Goal: Check status: Check status

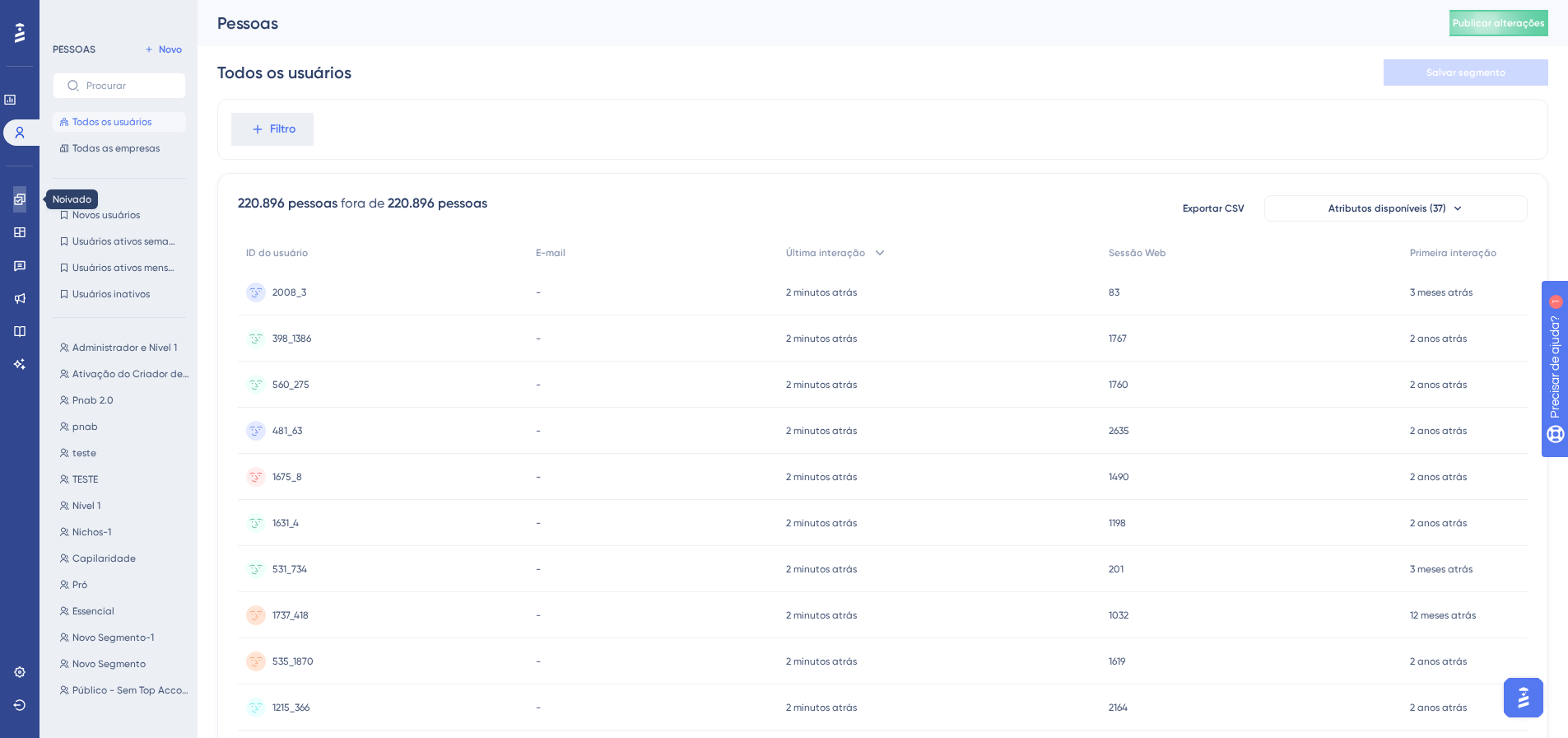
click at [0, 0] on link at bounding box center [0, 0] width 0 height 0
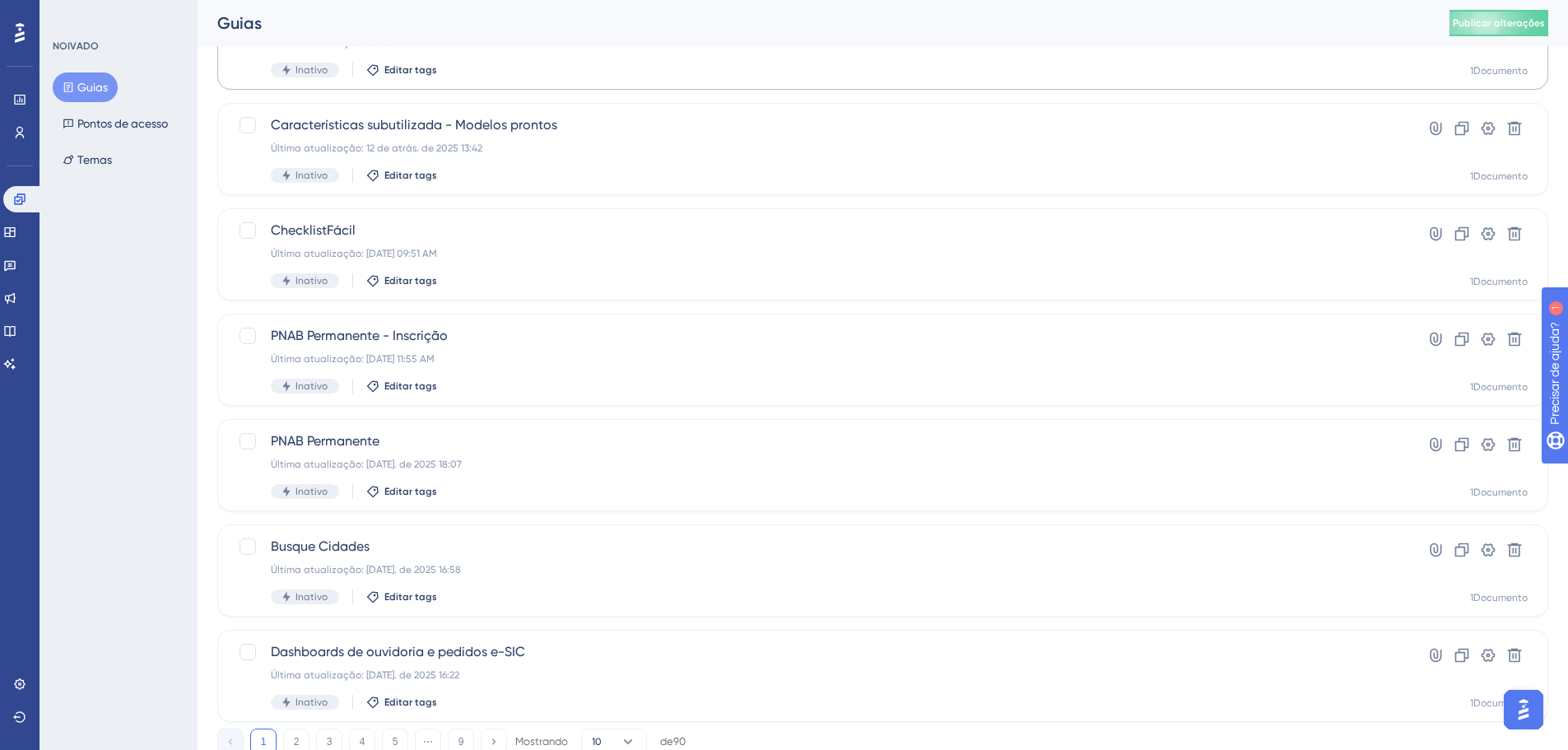
scroll to position [528, 0]
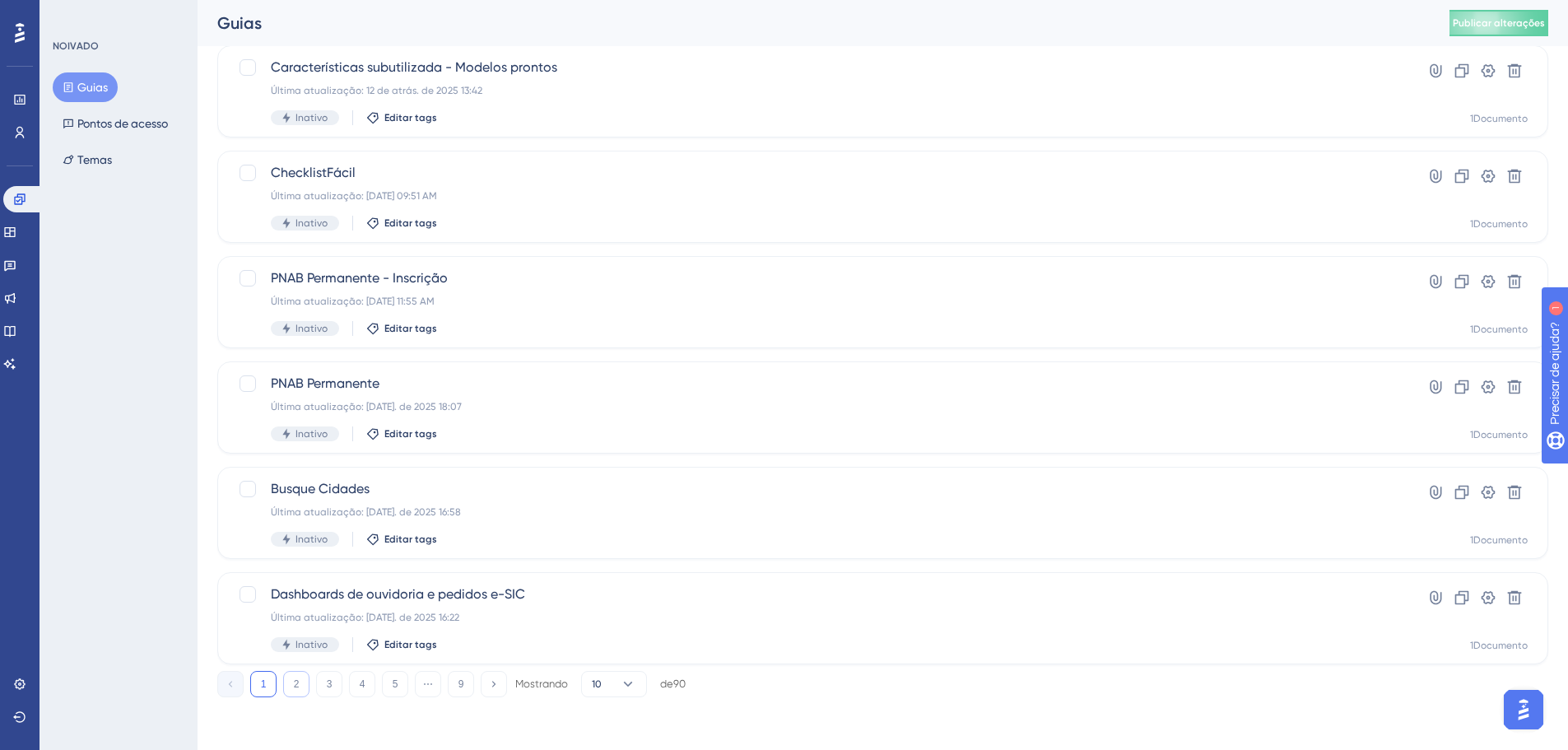
click at [293, 679] on button "2" at bounding box center [296, 683] width 26 height 26
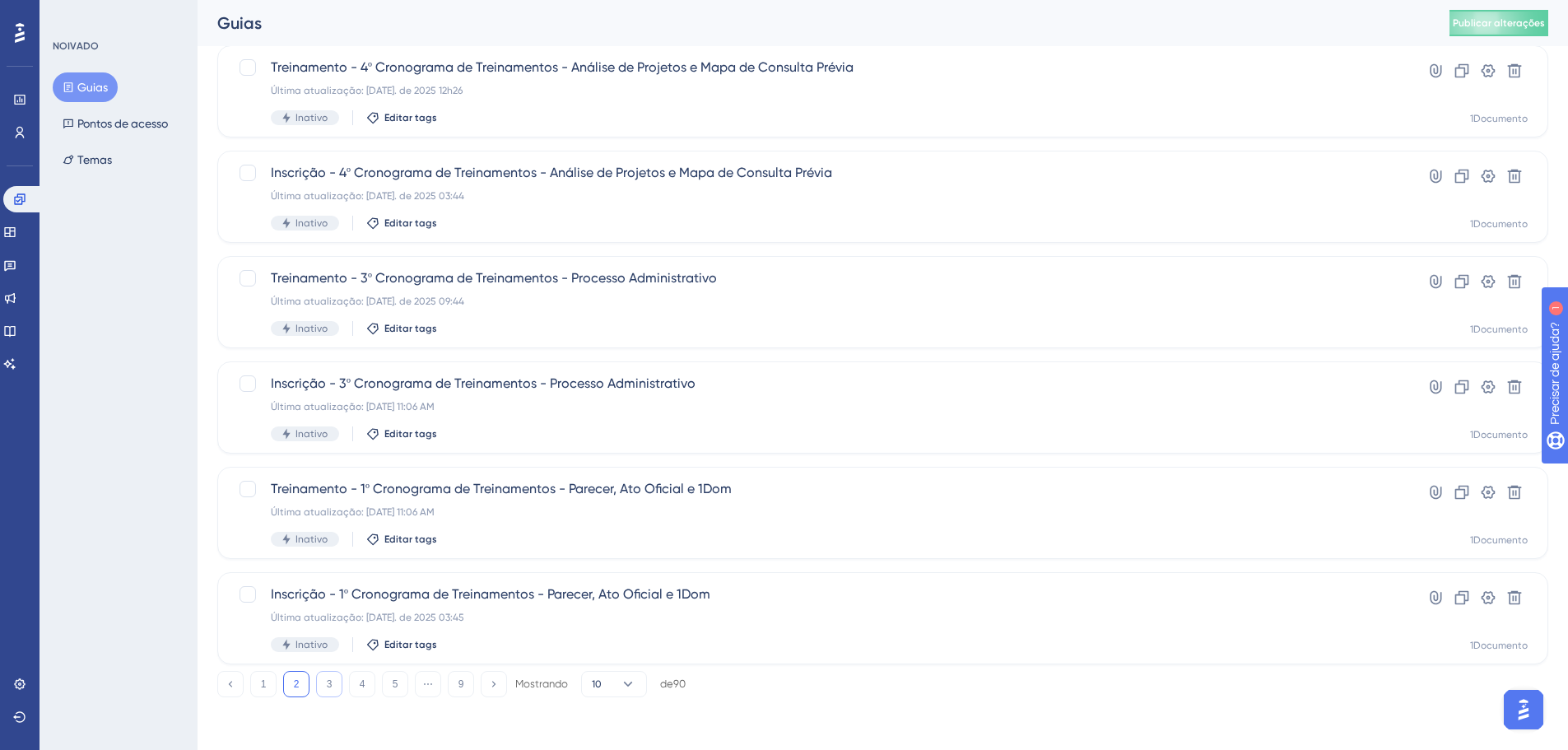
click at [318, 689] on button "3" at bounding box center [329, 683] width 26 height 26
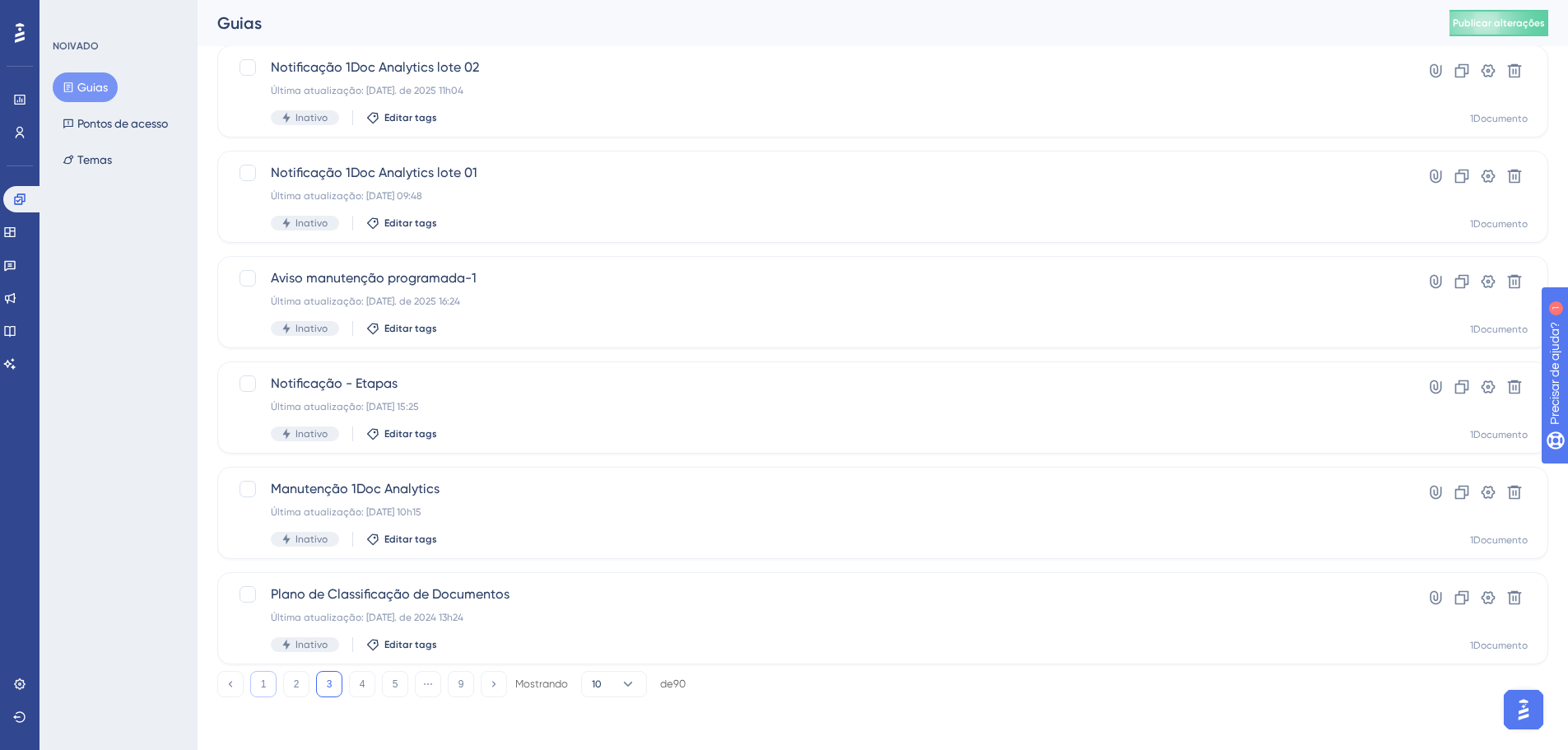
click at [260, 677] on button "1" at bounding box center [263, 683] width 26 height 26
click at [298, 680] on font "2" at bounding box center [297, 684] width 6 height 12
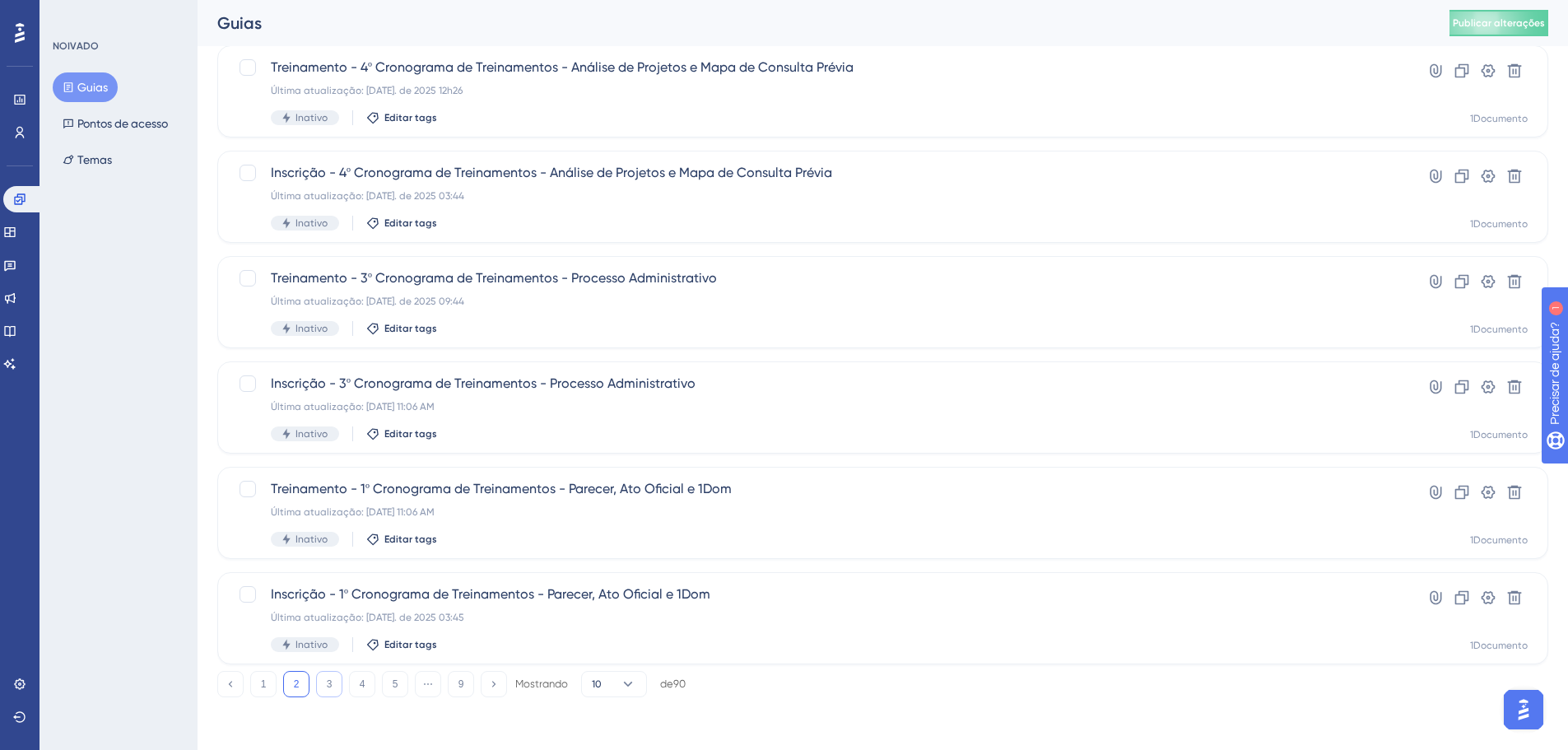
click at [319, 688] on button "3" at bounding box center [329, 683] width 26 height 26
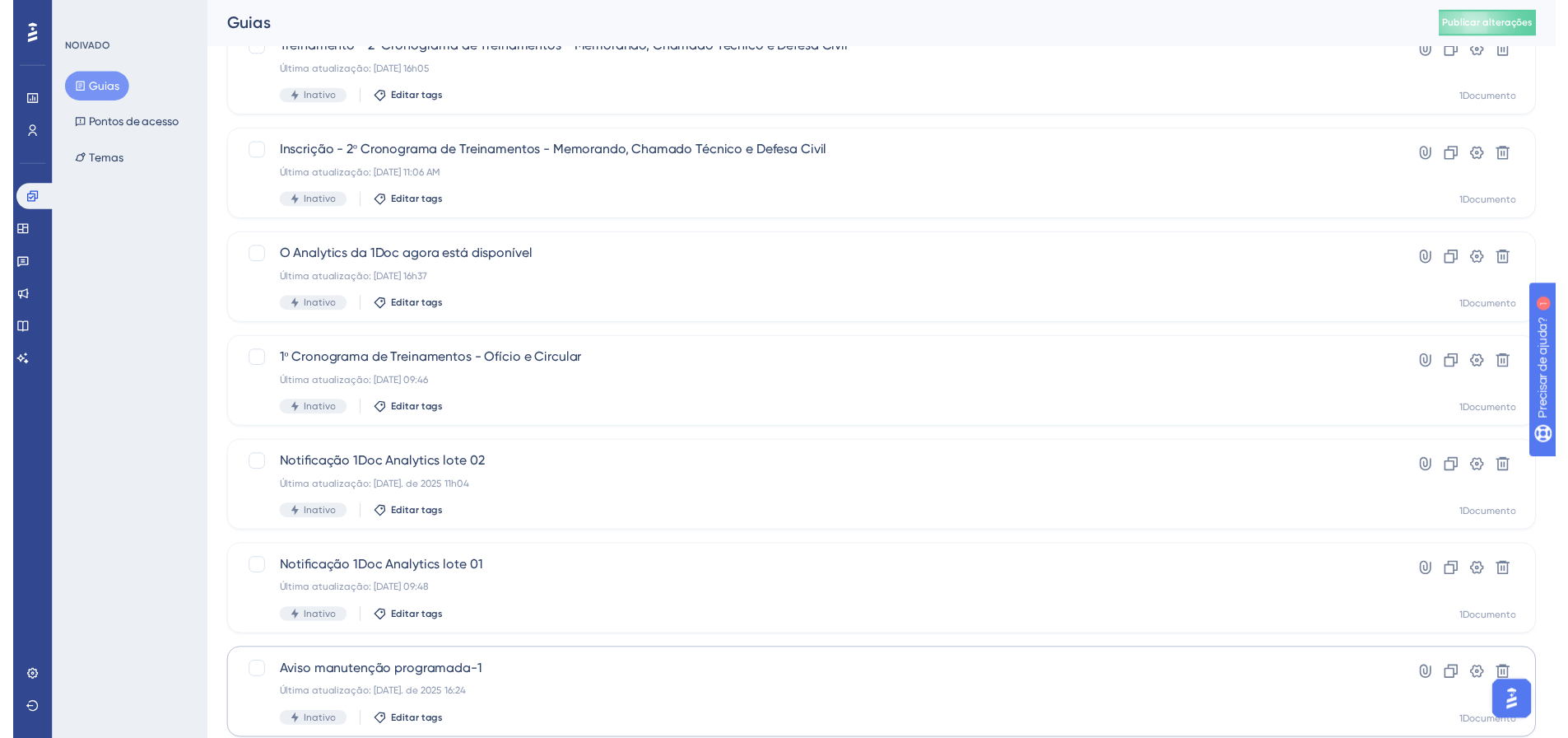
scroll to position [0, 0]
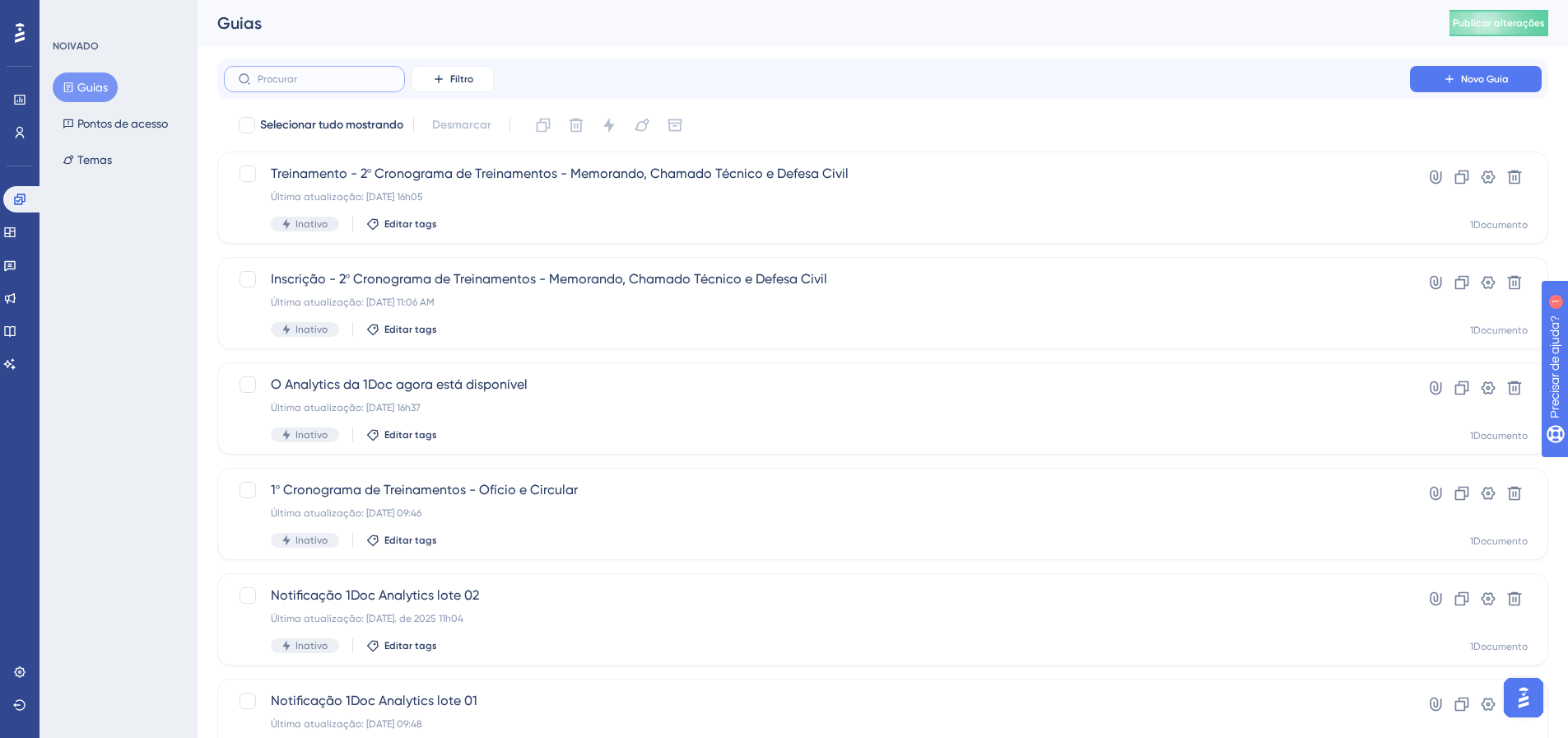
click at [344, 80] on input "text" at bounding box center [324, 79] width 133 height 12
type input "NP"
checkbox input "true"
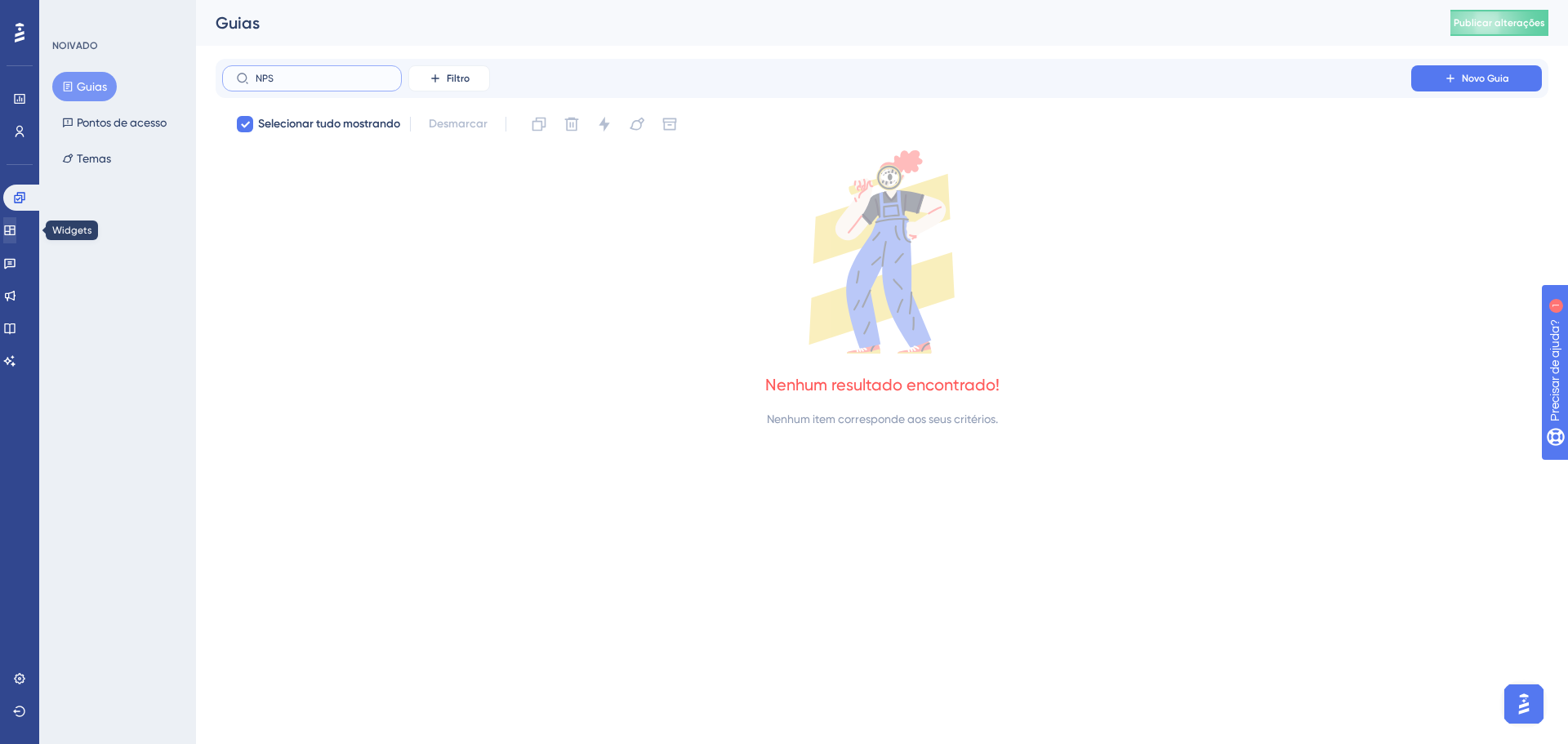
type input "NPS"
click at [17, 233] on icon at bounding box center [9, 229] width 13 height 13
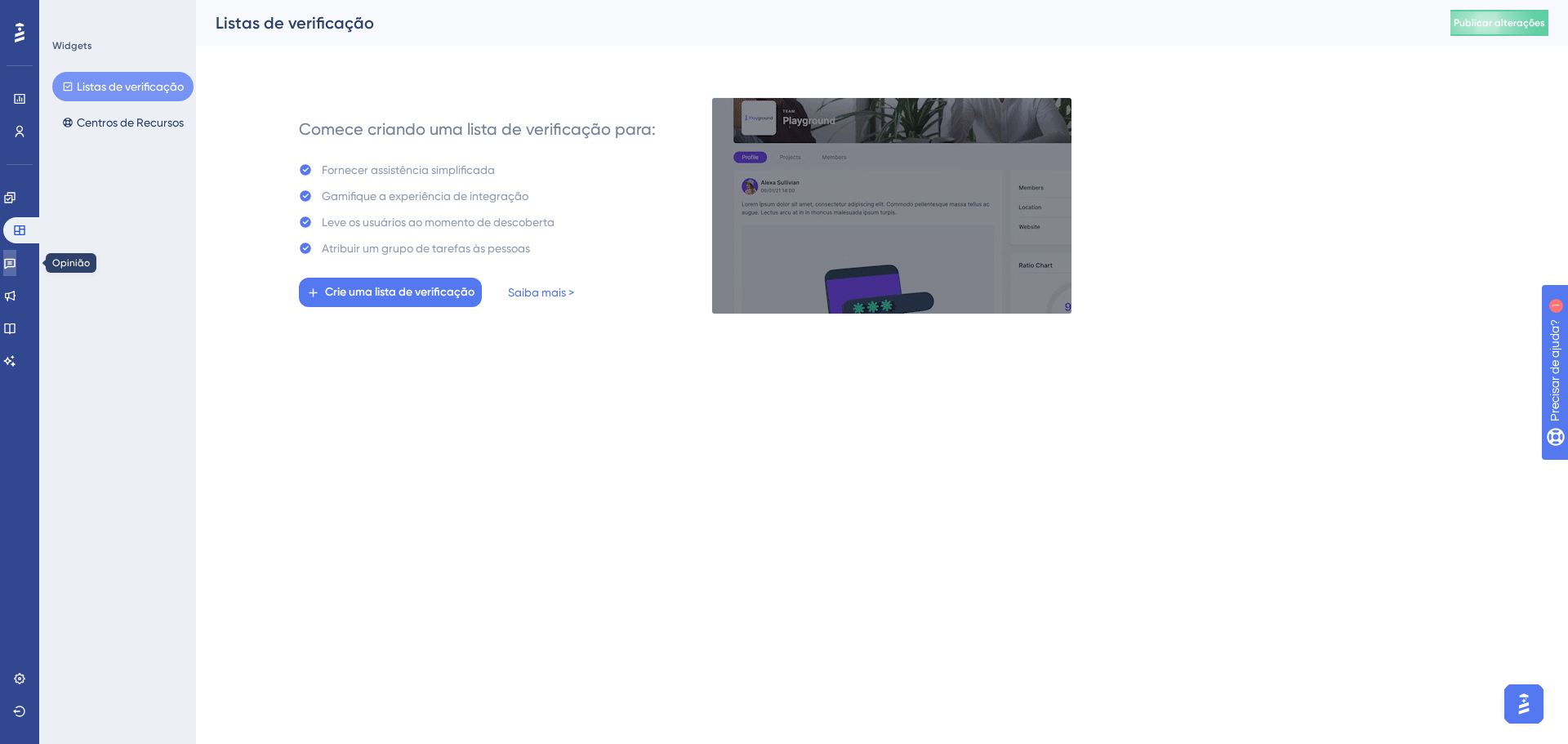
click at [16, 259] on icon at bounding box center [10, 264] width 12 height 11
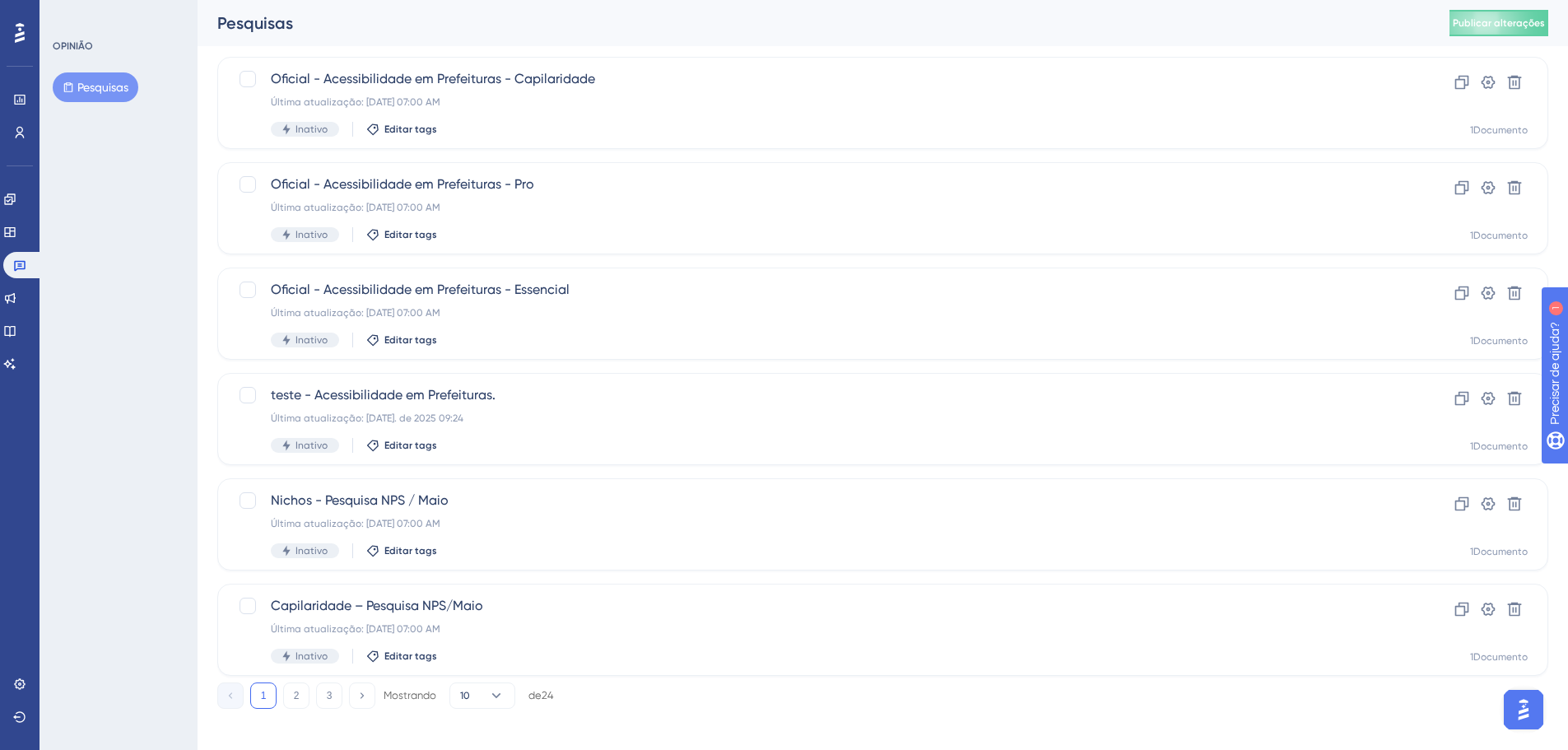
scroll to position [528, 0]
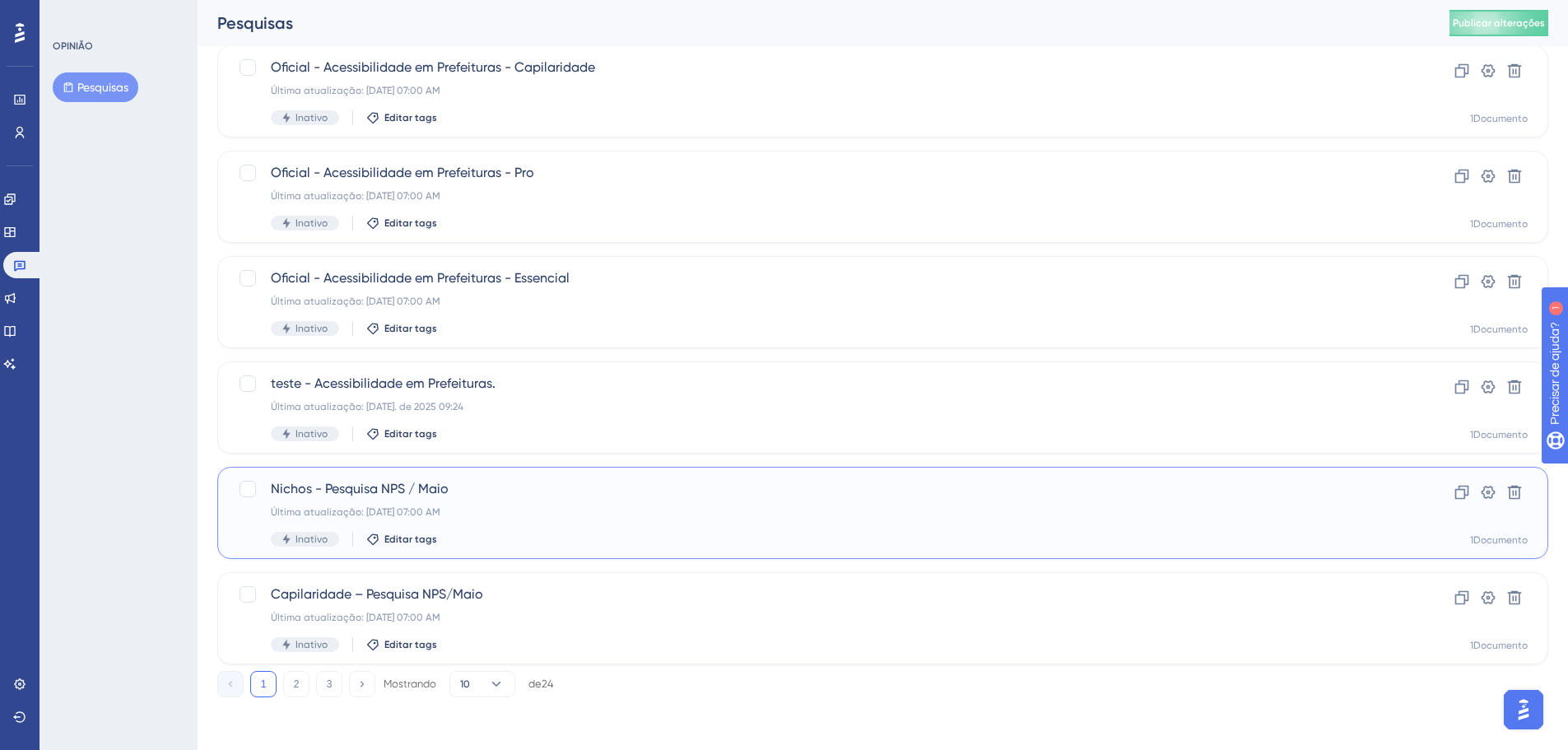
click at [426, 481] on font "Nichos - Pesquisa NPS / Maio" at bounding box center [360, 489] width 178 height 16
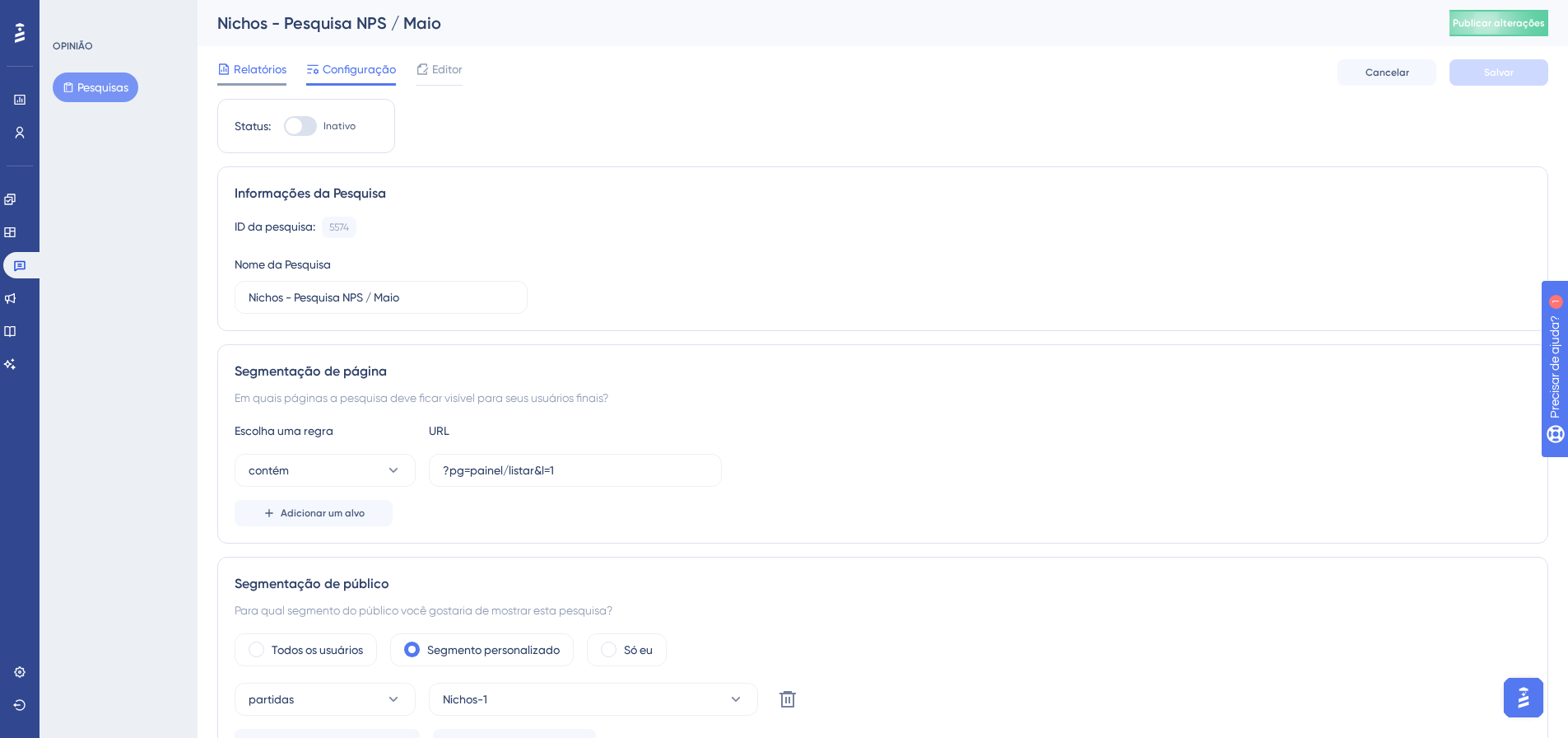
click at [278, 80] on div "Relatórios" at bounding box center [252, 72] width 69 height 26
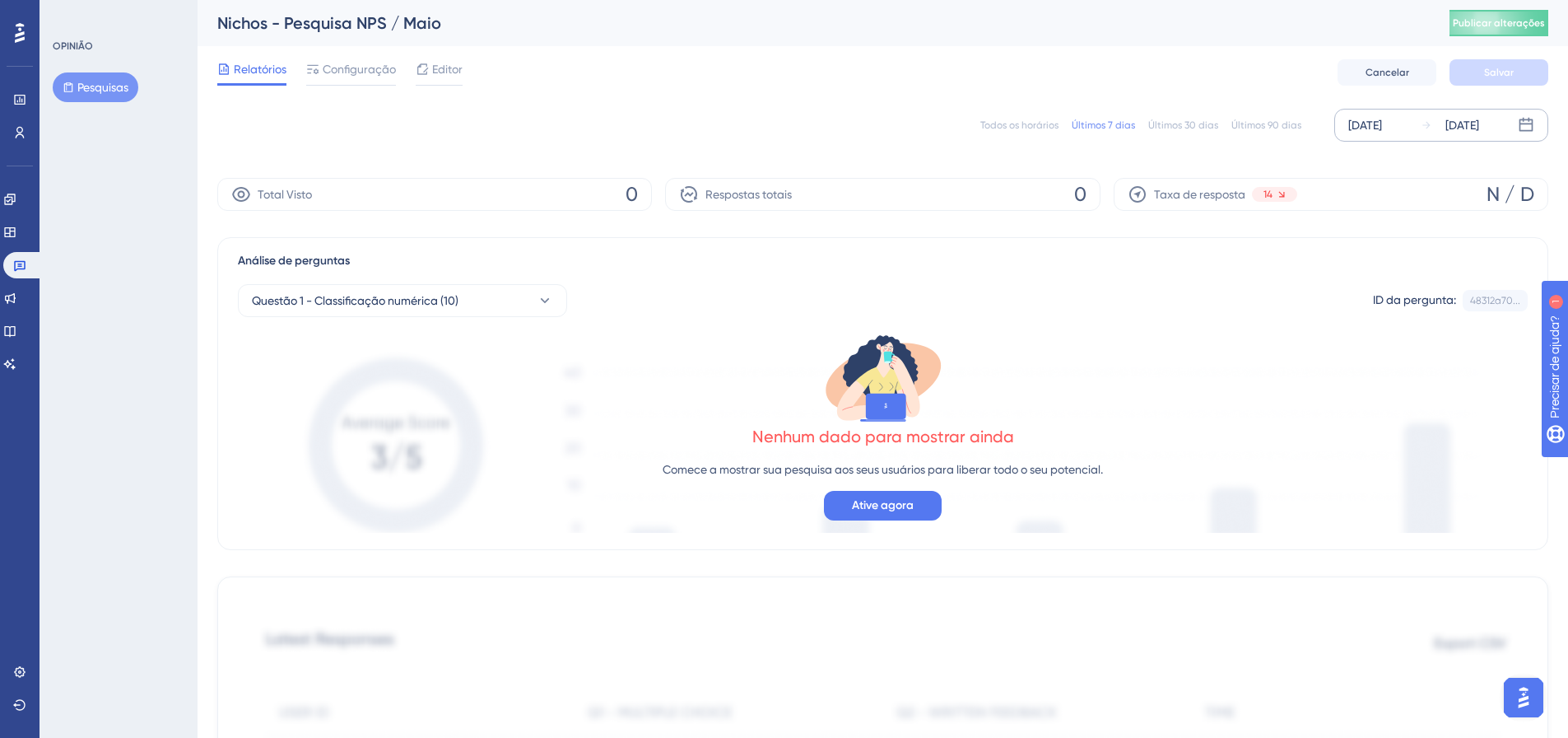
click at [1378, 129] on font "[DATE]" at bounding box center [1365, 124] width 33 height 13
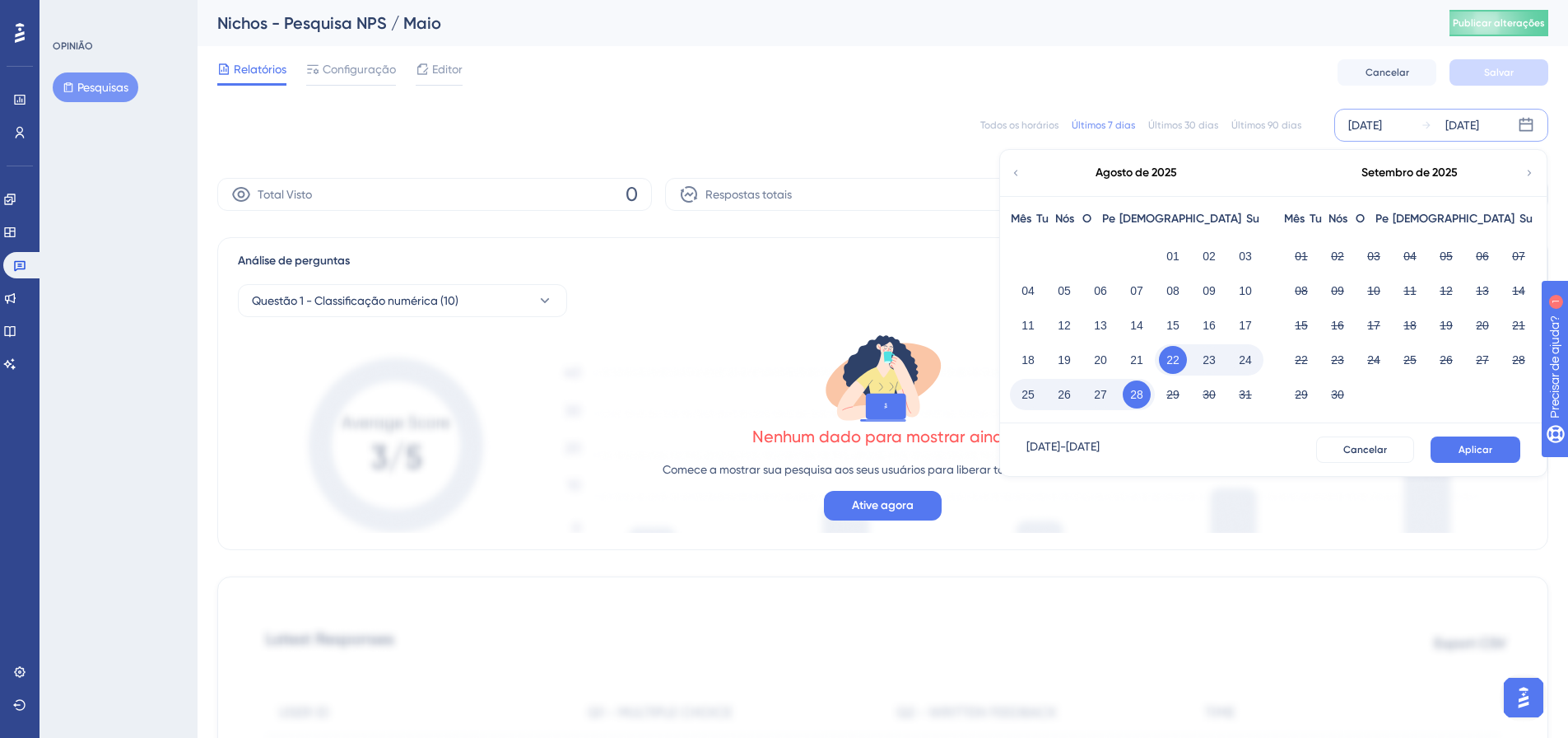
click at [1018, 176] on icon at bounding box center [1016, 172] width 12 height 15
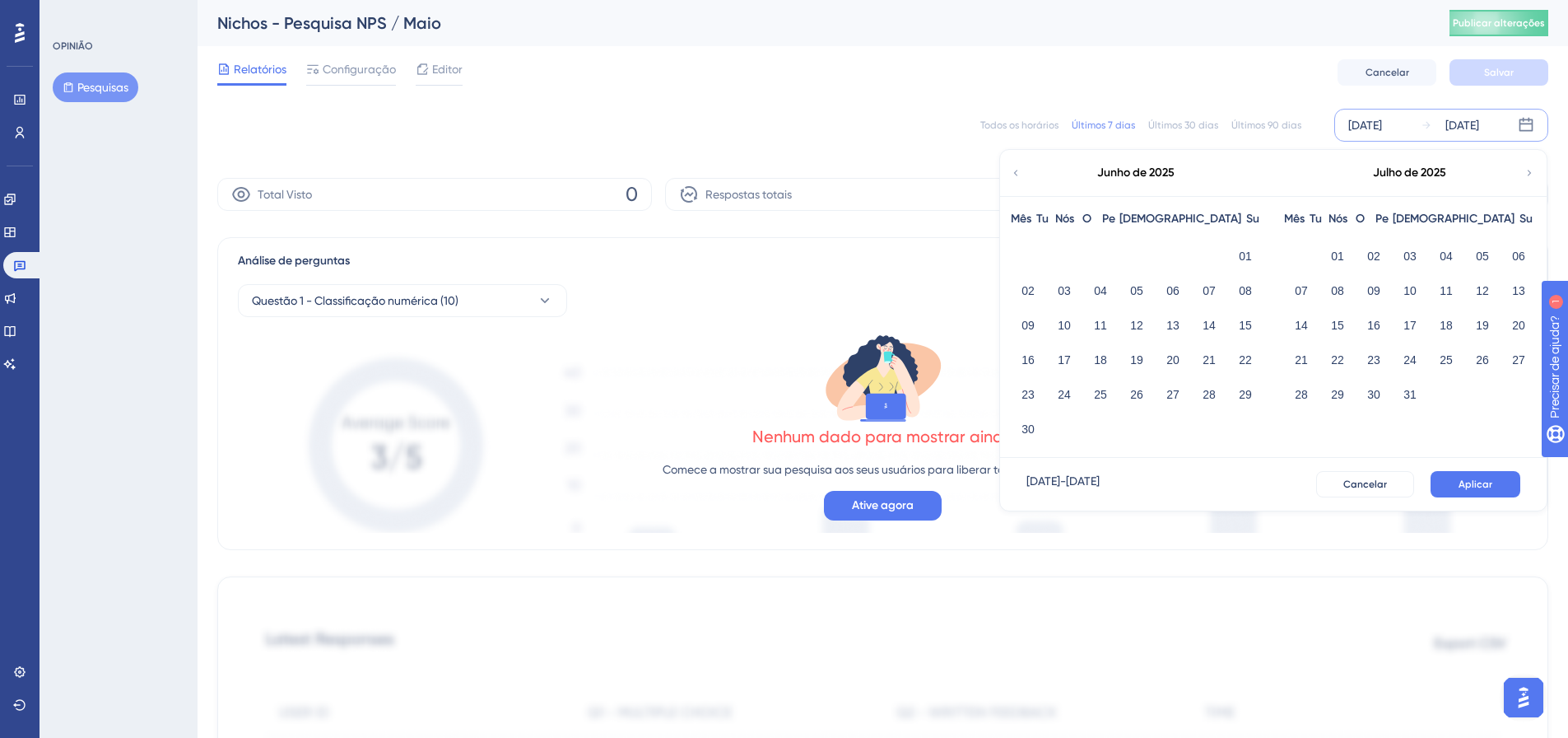
click at [1018, 179] on icon at bounding box center [1016, 172] width 12 height 15
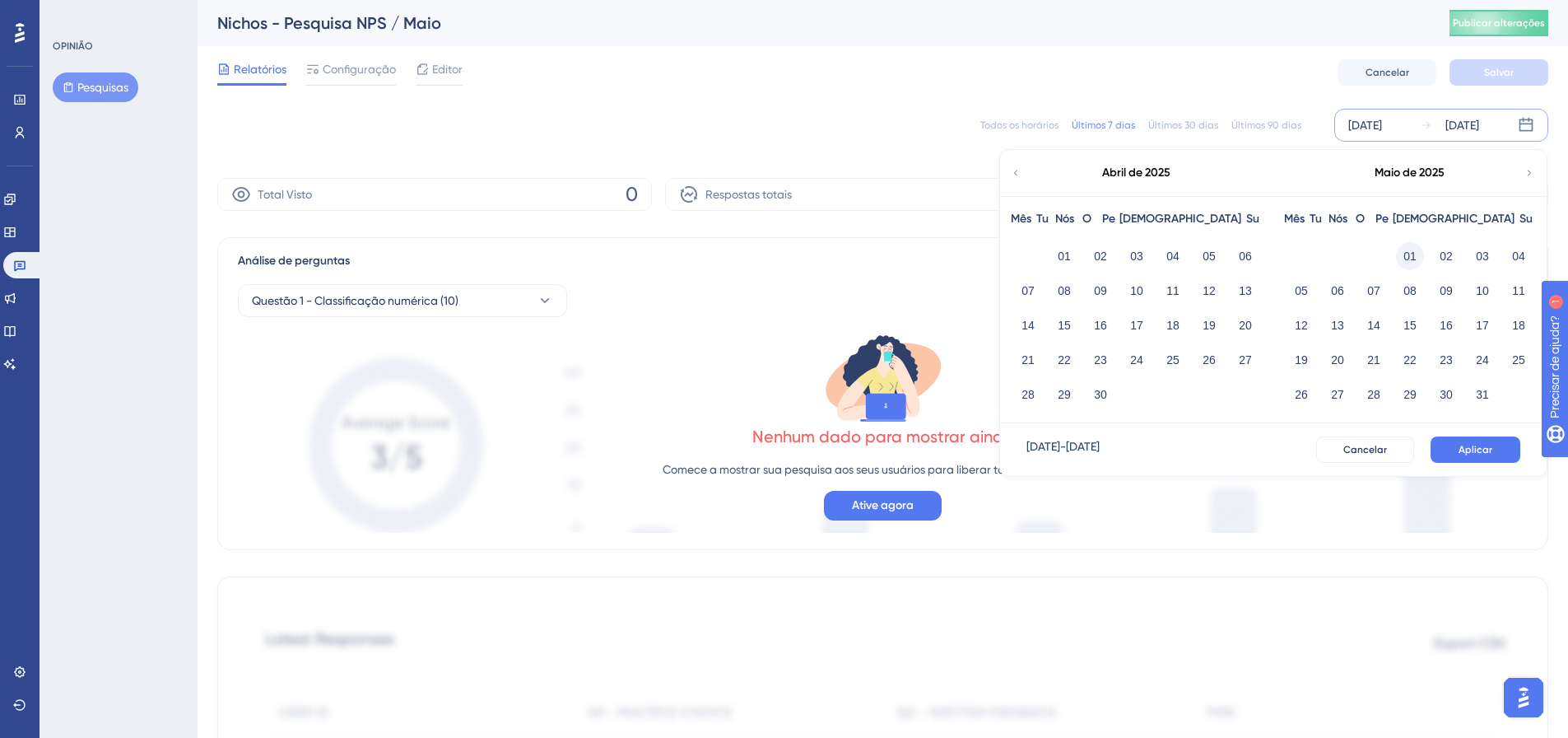
click at [1415, 252] on font "01" at bounding box center [1409, 255] width 13 height 13
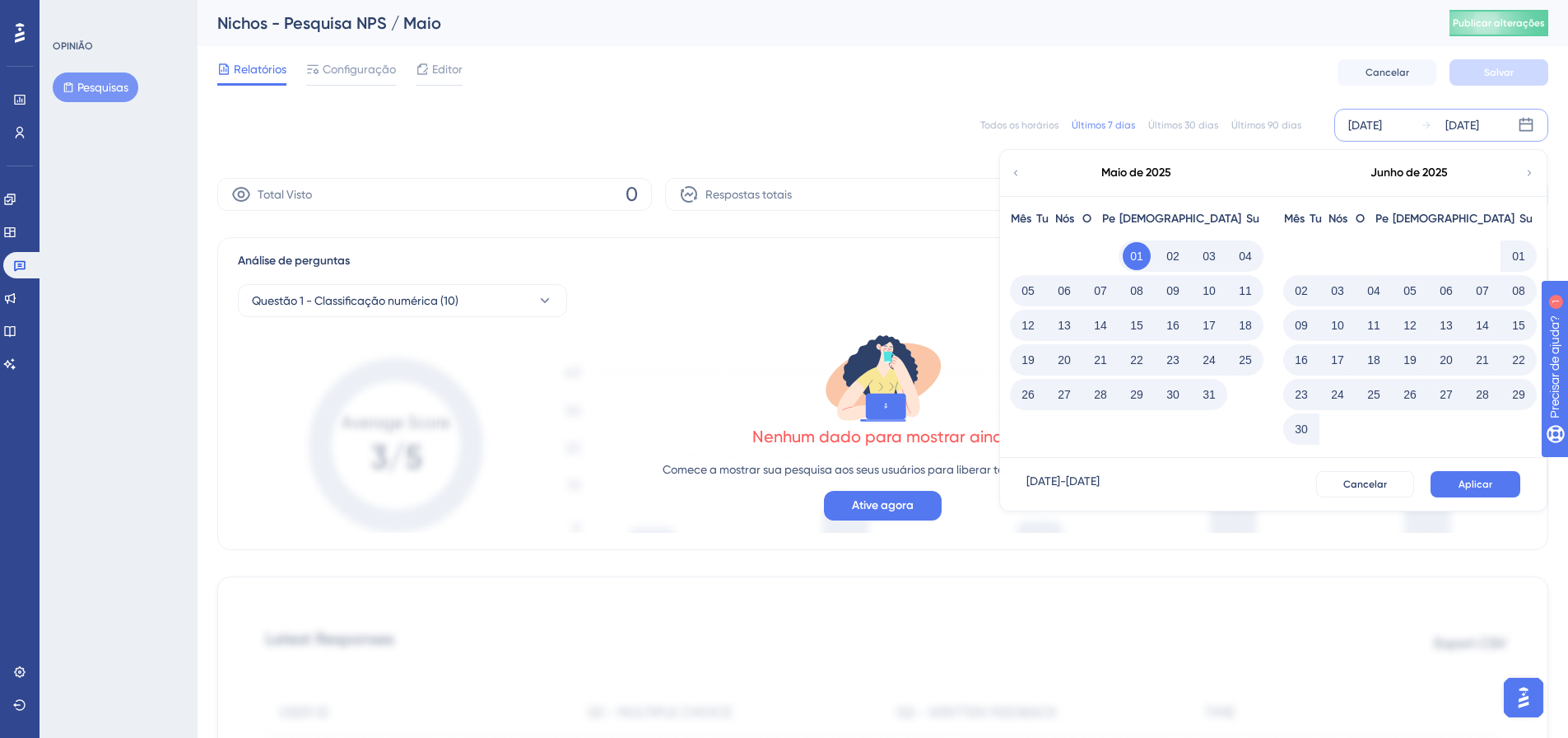
drag, startPoint x: 1296, startPoint y: 433, endPoint x: 1307, endPoint y: 448, distance: 18.6
click at [1296, 433] on font "30" at bounding box center [1301, 428] width 13 height 13
click at [1483, 485] on font "Aplicar" at bounding box center [1475, 484] width 33 height 12
